Goal: Task Accomplishment & Management: Use online tool/utility

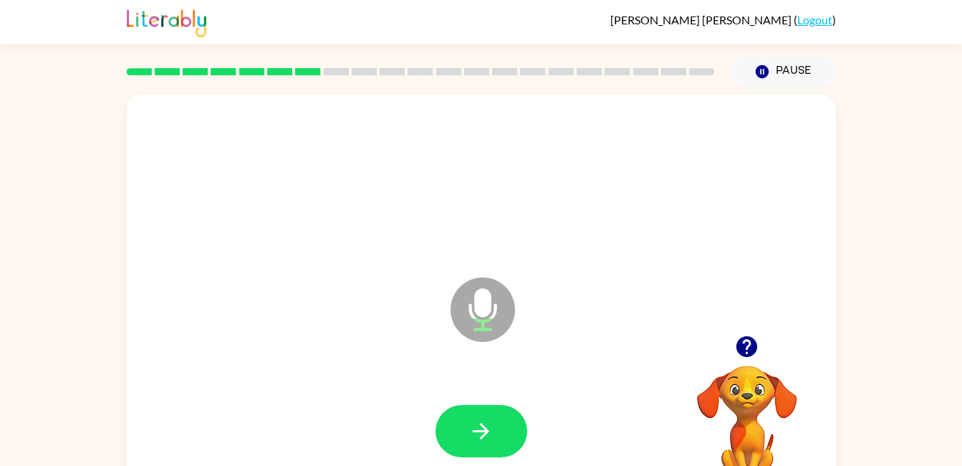
click at [456, 405] on button "button" at bounding box center [482, 431] width 92 height 52
drag, startPoint x: 456, startPoint y: 405, endPoint x: 264, endPoint y: 93, distance: 366.1
click at [480, 426] on icon "button" at bounding box center [481, 430] width 25 height 25
drag, startPoint x: 480, startPoint y: 426, endPoint x: 282, endPoint y: 105, distance: 376.8
click at [482, 440] on icon "button" at bounding box center [481, 430] width 25 height 25
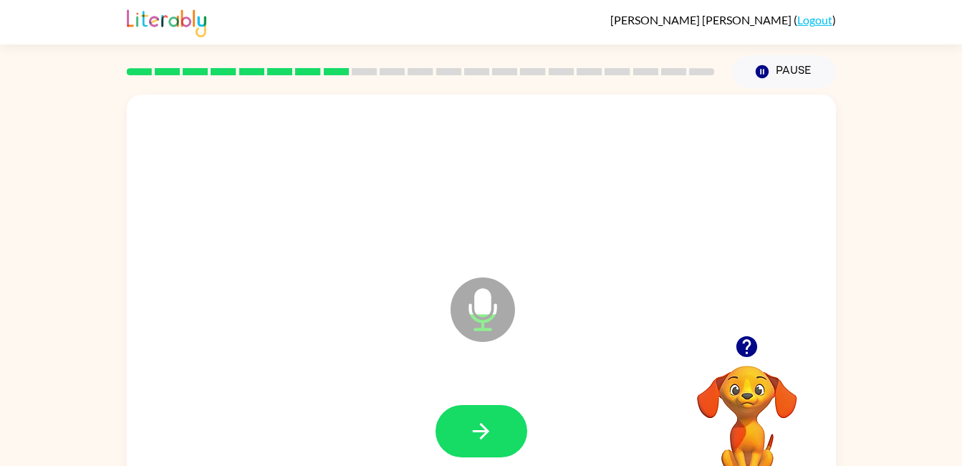
click at [733, 346] on button "button" at bounding box center [747, 346] width 37 height 37
click at [473, 440] on icon "button" at bounding box center [481, 430] width 25 height 25
click at [282, 103] on div "Microphone The Microphone is here when it is your turn to talk" at bounding box center [481, 299] width 709 height 409
drag, startPoint x: 250, startPoint y: 82, endPoint x: 287, endPoint y: 64, distance: 40.4
click at [287, 64] on div at bounding box center [420, 72] width 605 height 50
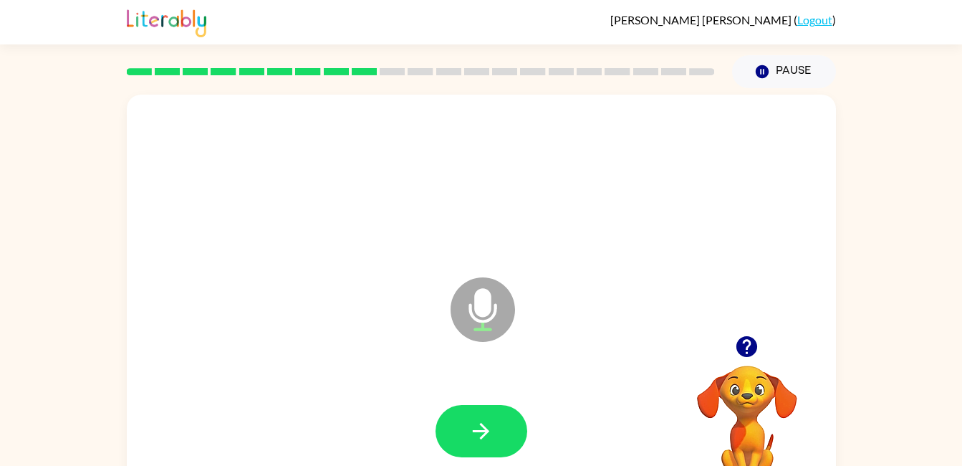
click at [745, 367] on video "Your browser must support playing .mp4 files to use Literably. Please try using…" at bounding box center [747, 414] width 143 height 143
click at [287, 64] on div at bounding box center [420, 72] width 605 height 50
click at [477, 449] on button "button" at bounding box center [482, 431] width 92 height 52
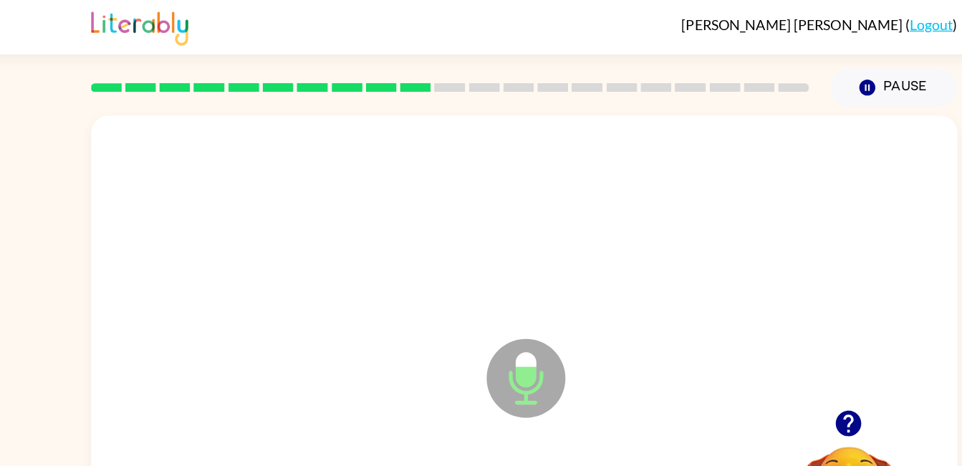
click at [286, 53] on div at bounding box center [420, 72] width 605 height 50
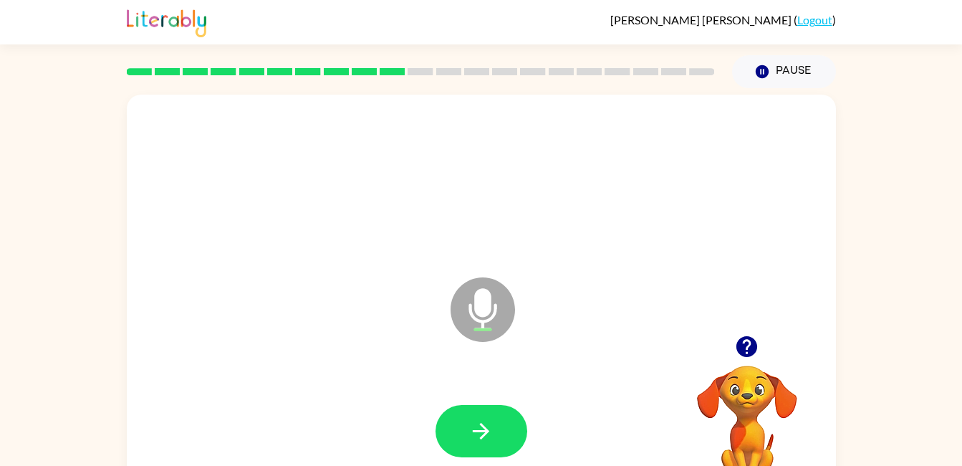
scroll to position [38, 0]
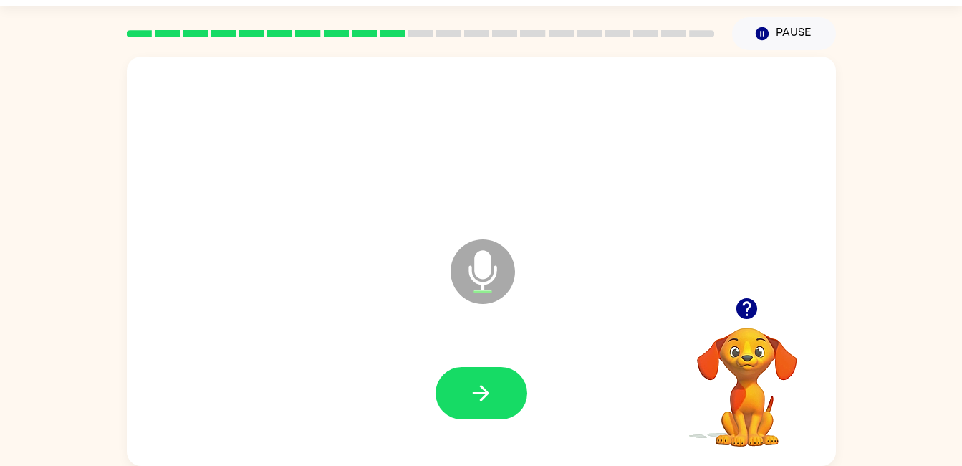
drag, startPoint x: 294, startPoint y: 64, endPoint x: 291, endPoint y: 97, distance: 33.2
click at [291, 97] on div "Microphone The Microphone is here when it is your turn to talk" at bounding box center [481, 261] width 709 height 409
click at [498, 383] on button "button" at bounding box center [482, 393] width 92 height 52
click at [291, 97] on div at bounding box center [481, 144] width 681 height 118
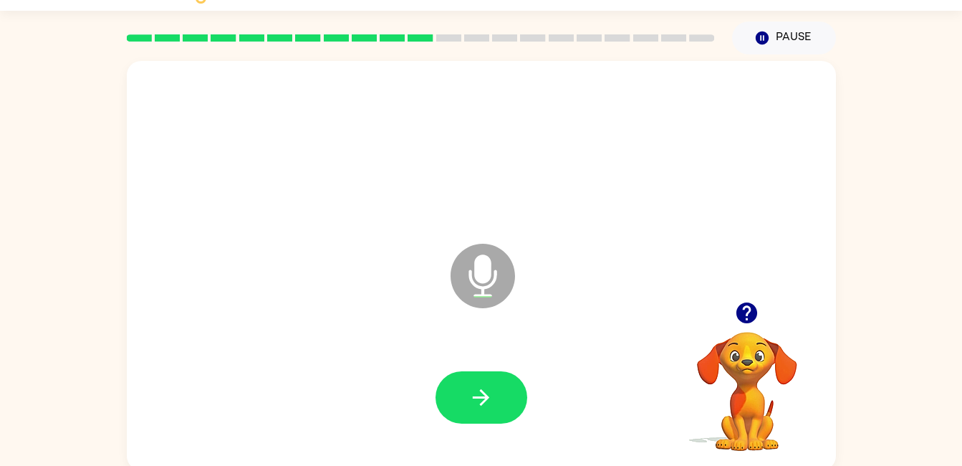
click at [492, 404] on icon "button" at bounding box center [481, 397] width 25 height 25
drag, startPoint x: 492, startPoint y: 404, endPoint x: 267, endPoint y: 133, distance: 352.6
click at [268, 130] on div "Microphone The Microphone is here when it is your turn to talk" at bounding box center [481, 265] width 709 height 409
click at [461, 393] on button "button" at bounding box center [482, 397] width 92 height 52
click at [506, 385] on button "button" at bounding box center [482, 397] width 92 height 52
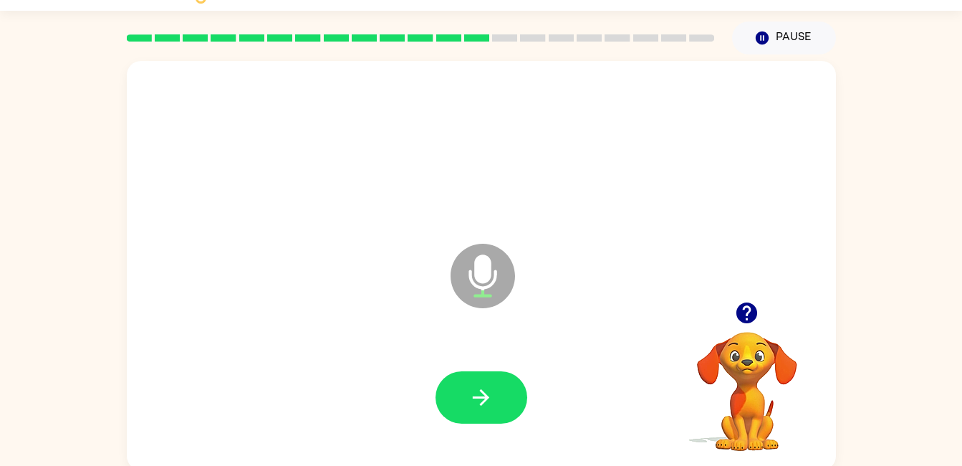
click at [480, 388] on icon "button" at bounding box center [481, 397] width 25 height 25
click at [476, 389] on icon "button" at bounding box center [481, 397] width 25 height 25
click at [506, 390] on button "button" at bounding box center [482, 397] width 92 height 52
click at [483, 401] on icon "button" at bounding box center [481, 397] width 25 height 25
click at [492, 389] on icon "button" at bounding box center [481, 397] width 25 height 25
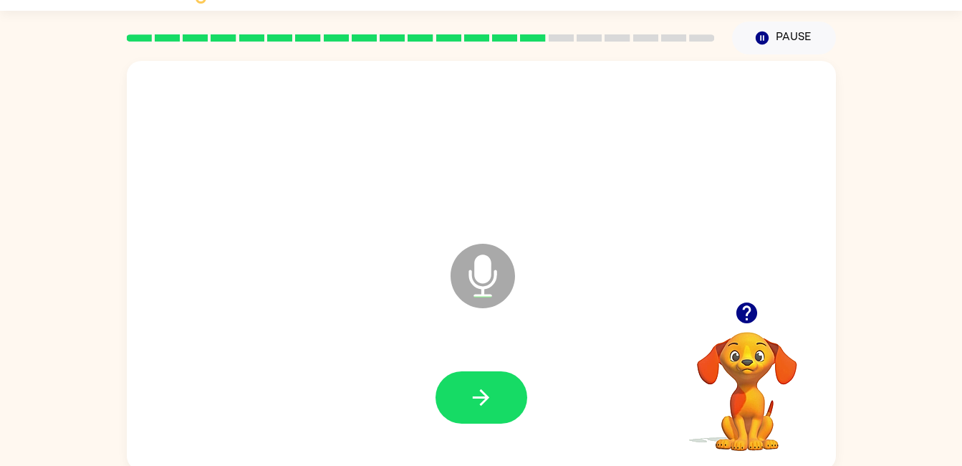
click at [475, 407] on icon "button" at bounding box center [481, 397] width 25 height 25
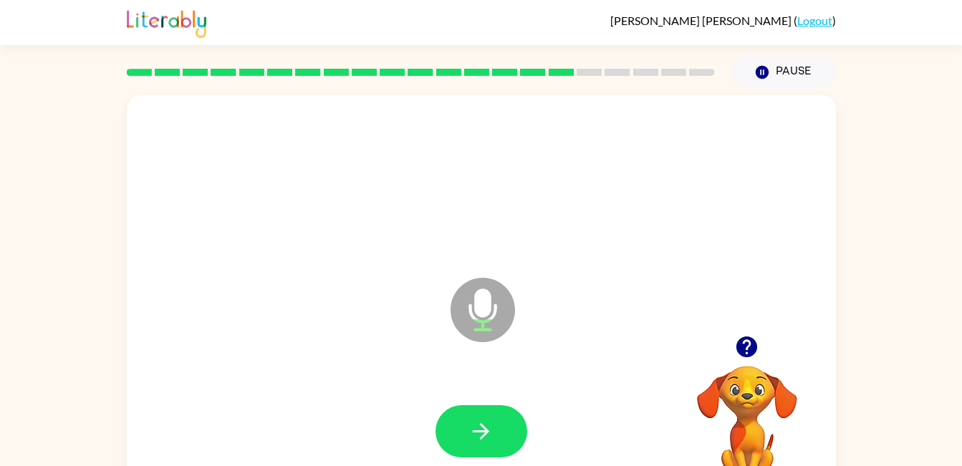
scroll to position [6, 0]
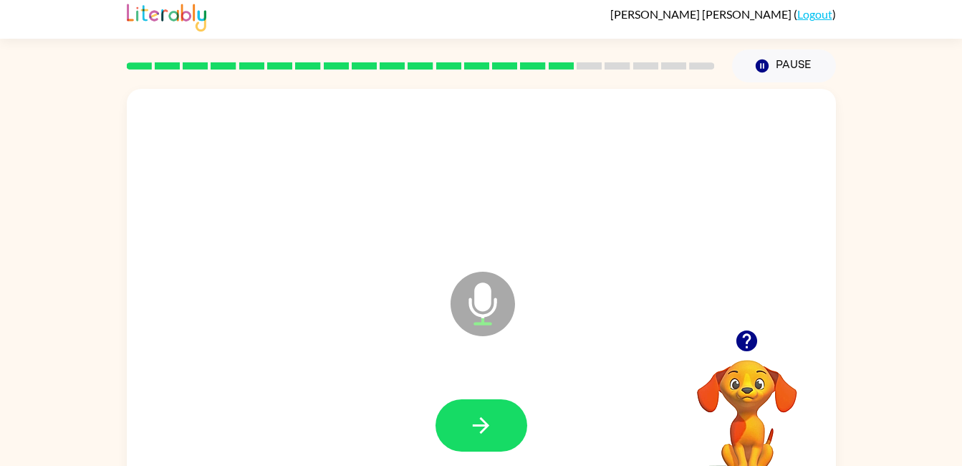
click at [478, 424] on icon "button" at bounding box center [481, 425] width 16 height 16
click at [482, 413] on icon "button" at bounding box center [481, 425] width 25 height 25
click at [489, 446] on button "button" at bounding box center [482, 425] width 92 height 52
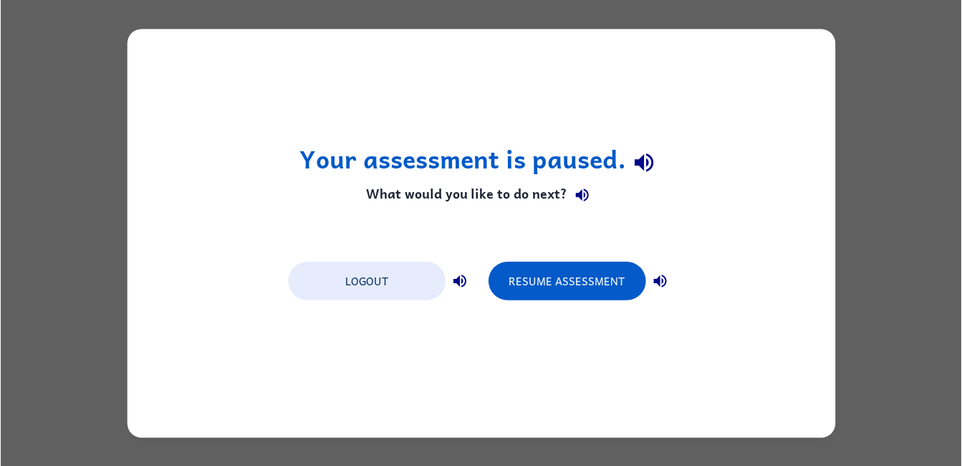
scroll to position [0, 0]
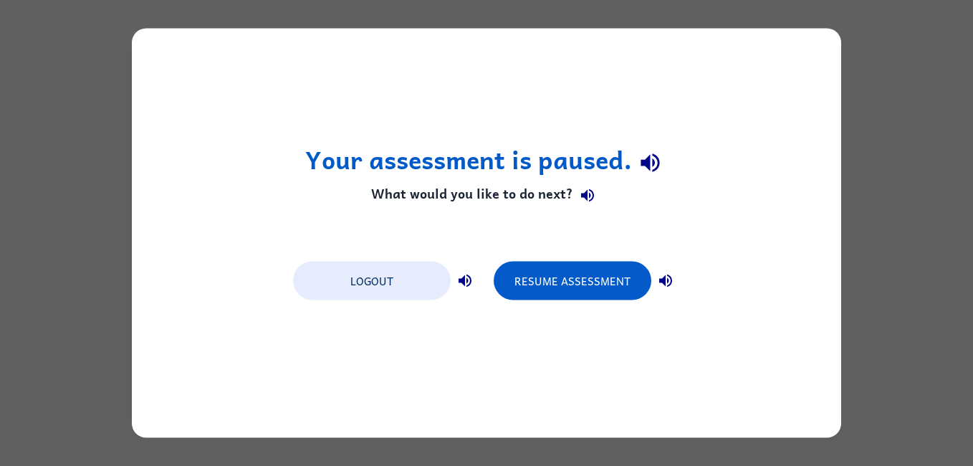
click at [602, 280] on button "Resume Assessment" at bounding box center [573, 281] width 158 height 39
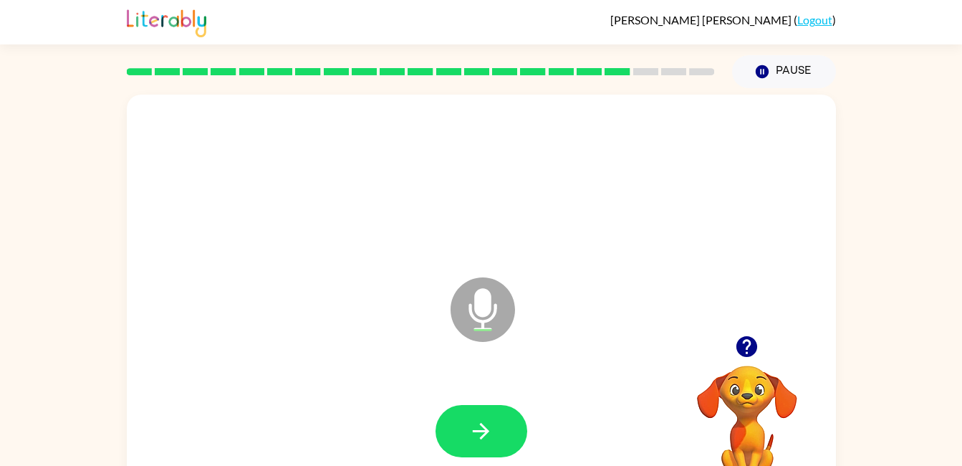
click at [481, 438] on icon "button" at bounding box center [481, 431] width 16 height 16
click at [494, 407] on button "button" at bounding box center [482, 431] width 92 height 52
click at [485, 436] on icon "button" at bounding box center [481, 430] width 25 height 25
click at [487, 415] on button "button" at bounding box center [482, 431] width 92 height 52
click at [470, 436] on icon "button" at bounding box center [481, 430] width 25 height 25
